Goal: Transaction & Acquisition: Purchase product/service

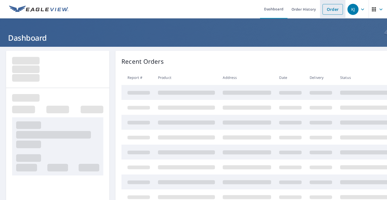
click at [327, 7] on link "Order" at bounding box center [333, 9] width 20 height 11
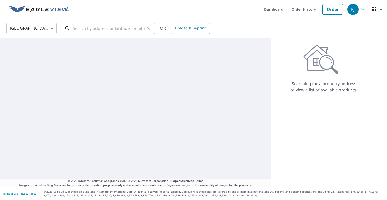
click at [110, 27] on input "text" at bounding box center [109, 28] width 72 height 14
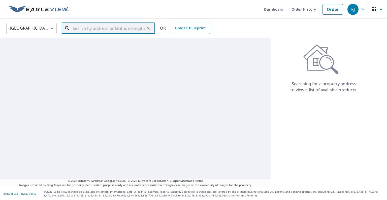
paste input "[STREET_ADDRESS]"
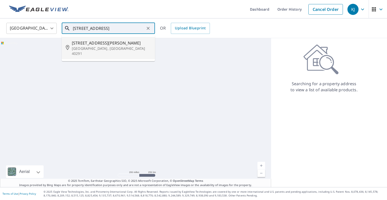
click at [93, 49] on p "[GEOGRAPHIC_DATA], [GEOGRAPHIC_DATA] 40291" at bounding box center [111, 51] width 79 height 10
type input "[STREET_ADDRESS]"
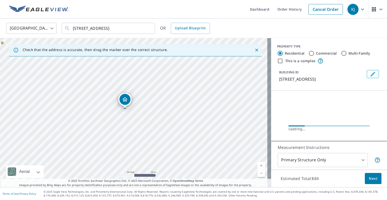
drag, startPoint x: 110, startPoint y: 90, endPoint x: 116, endPoint y: 109, distance: 20.2
click at [116, 109] on div "[STREET_ADDRESS]" at bounding box center [135, 112] width 271 height 149
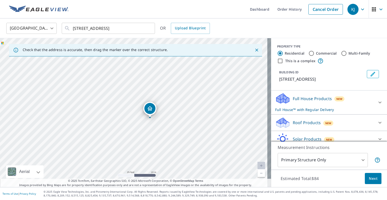
drag, startPoint x: 150, startPoint y: 103, endPoint x: 151, endPoint y: 107, distance: 4.1
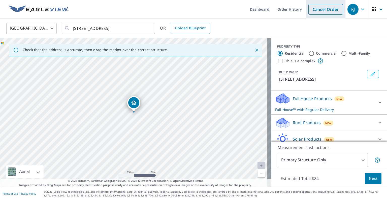
click at [340, 12] on li "Cancel Order" at bounding box center [326, 9] width 40 height 18
click at [330, 12] on link "Cancel Order" at bounding box center [326, 9] width 35 height 11
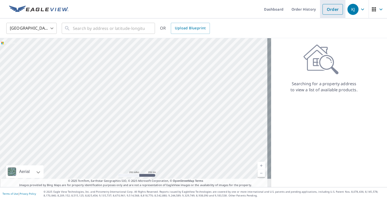
click at [328, 11] on link "Order" at bounding box center [333, 9] width 20 height 11
